Goal: Navigation & Orientation: Find specific page/section

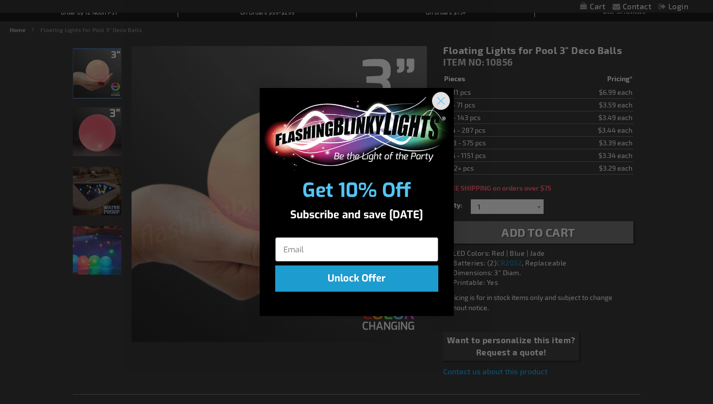
click at [441, 100] on icon "Close dialog" at bounding box center [441, 101] width 7 height 7
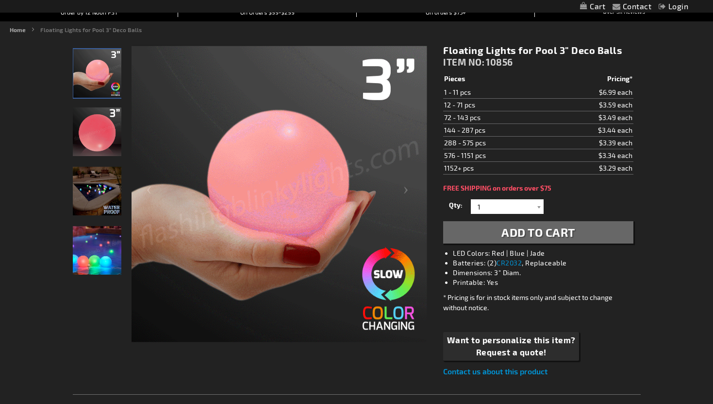
click at [103, 255] on img at bounding box center [97, 250] width 49 height 49
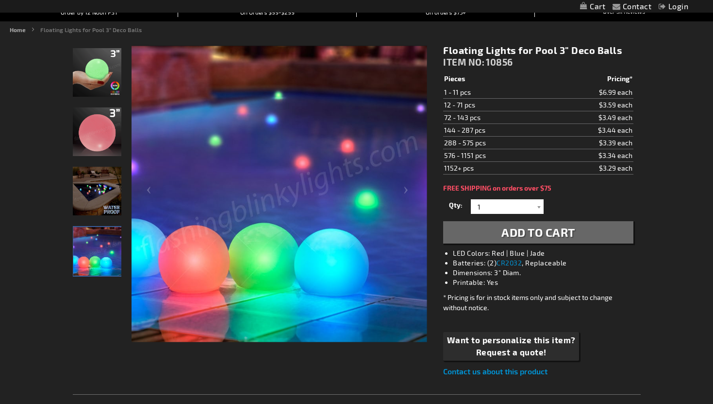
click at [95, 204] on img at bounding box center [97, 191] width 49 height 49
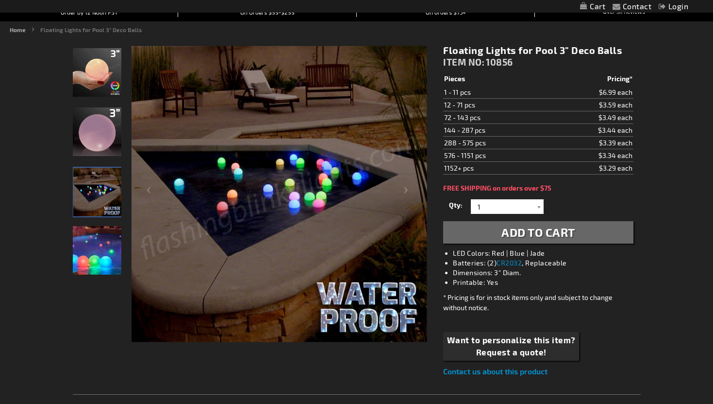
click at [90, 145] on img at bounding box center [97, 131] width 49 height 49
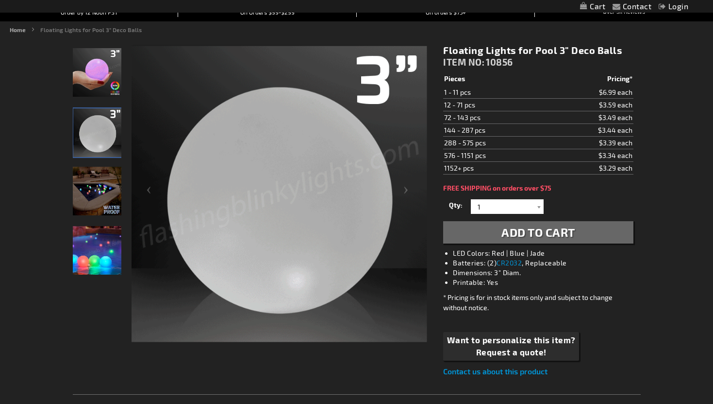
click at [89, 96] on img at bounding box center [97, 72] width 49 height 49
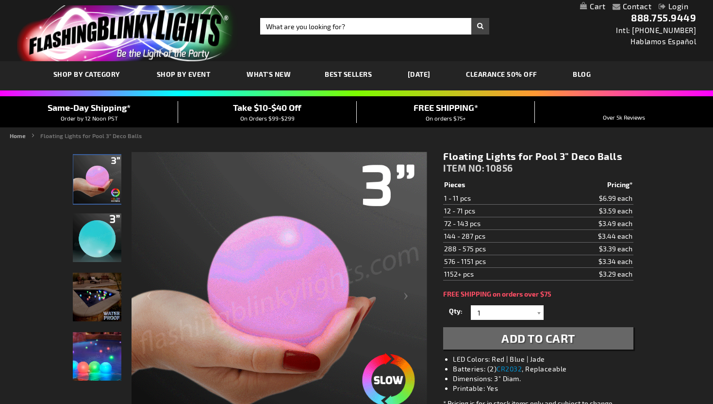
click at [529, 72] on link "CLEARANCE 50% OFF" at bounding box center [502, 74] width 86 height 33
